Goal: Task Accomplishment & Management: Complete application form

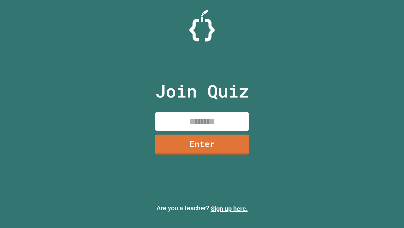
click at [229, 208] on link "Sign up here." at bounding box center [229, 208] width 37 height 8
